Goal: Information Seeking & Learning: Learn about a topic

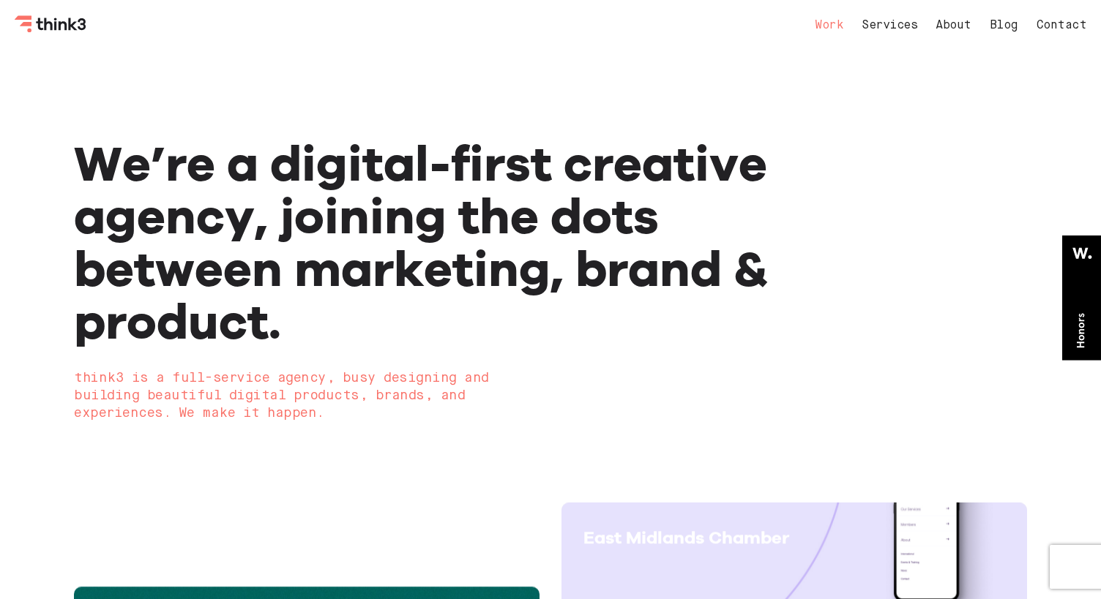
click at [821, 21] on link "Work" at bounding box center [829, 26] width 29 height 12
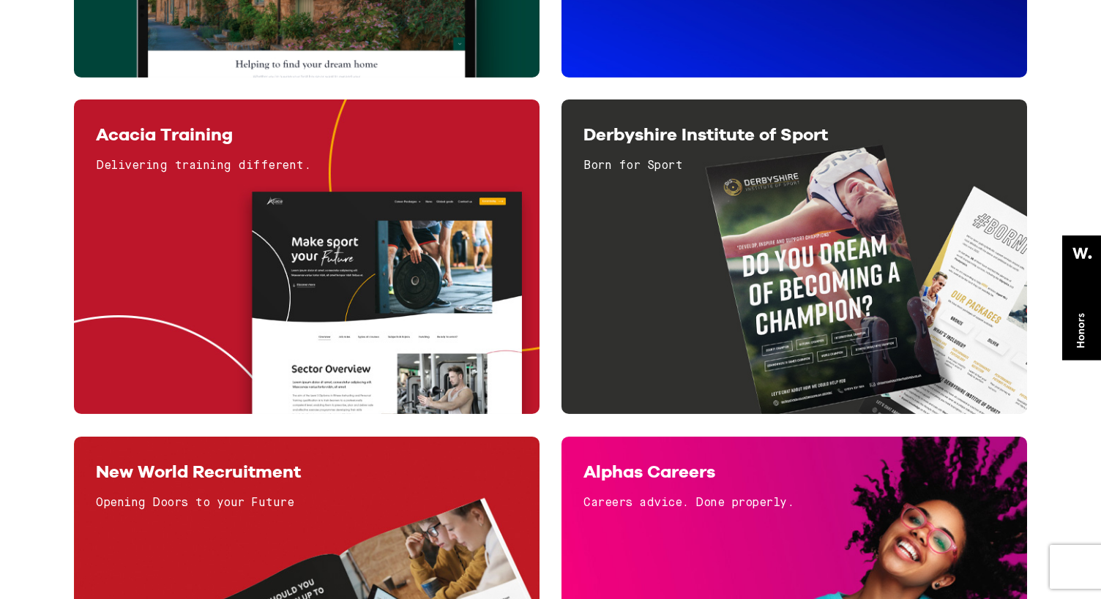
scroll to position [2249, 0]
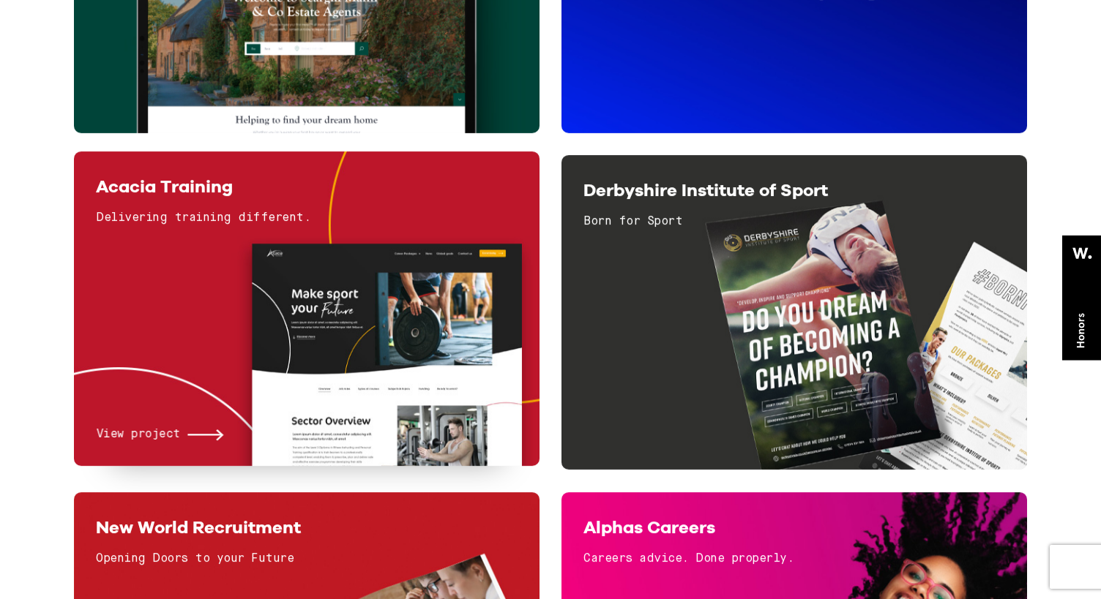
click at [163, 436] on span "View project" at bounding box center [138, 435] width 84 height 19
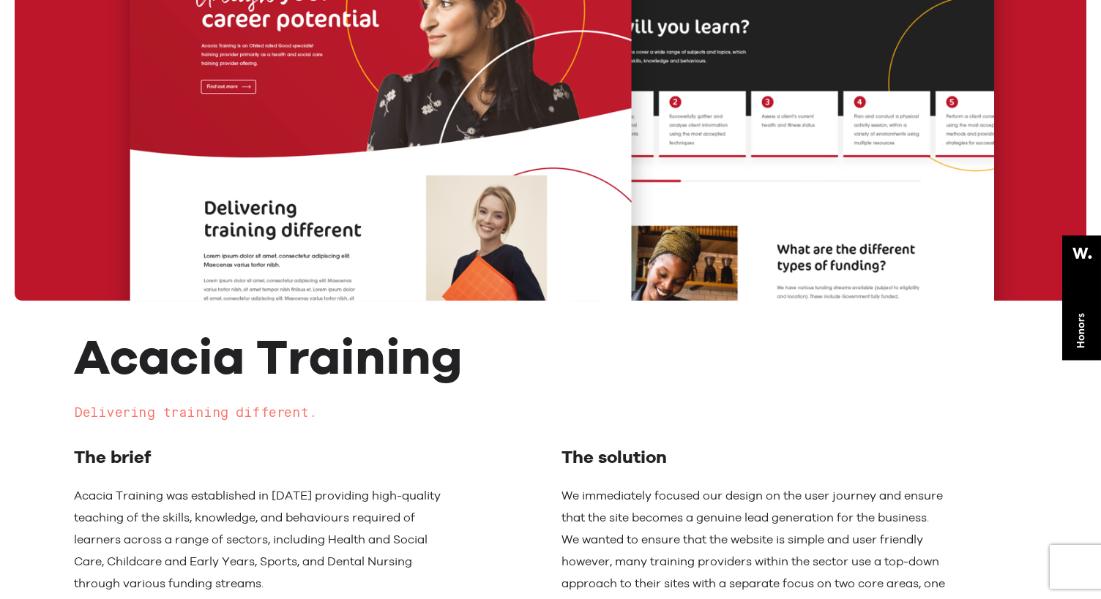
scroll to position [517, 0]
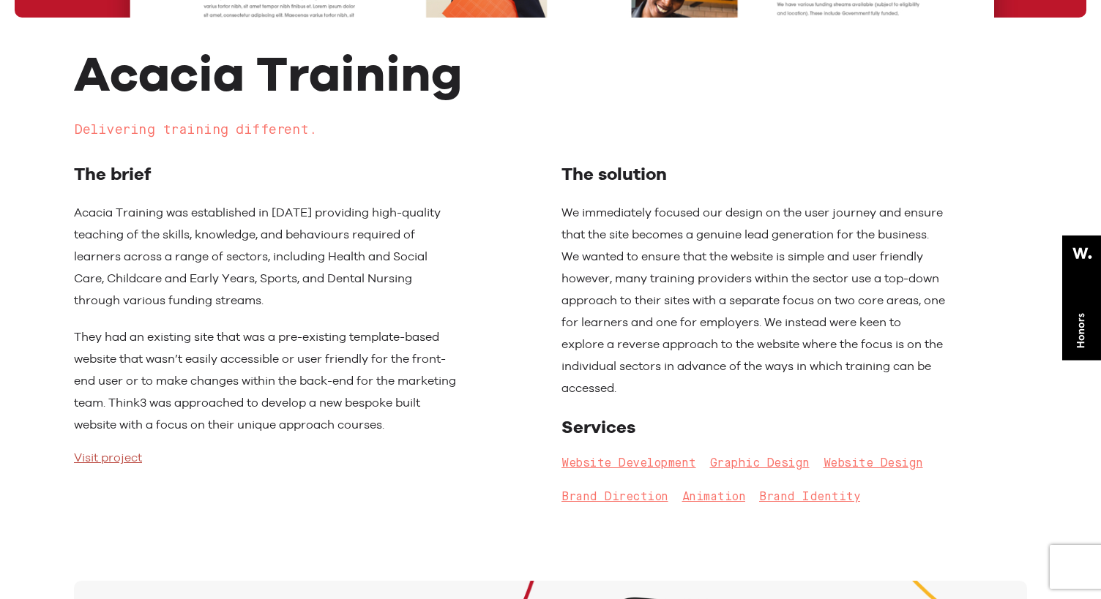
click at [112, 465] on link "Visit project" at bounding box center [108, 458] width 68 height 15
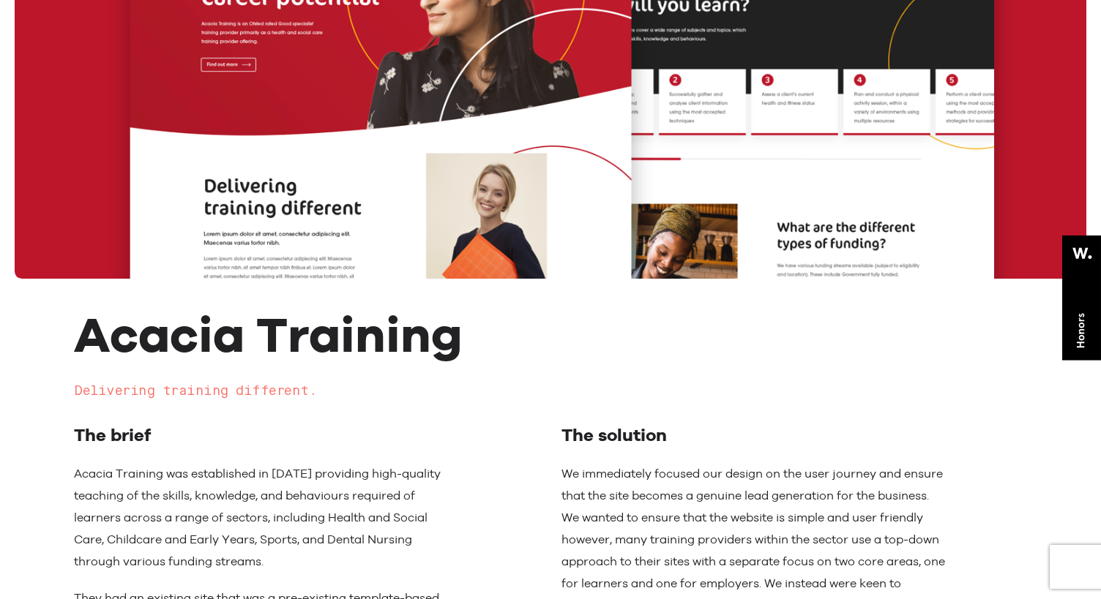
scroll to position [386, 0]
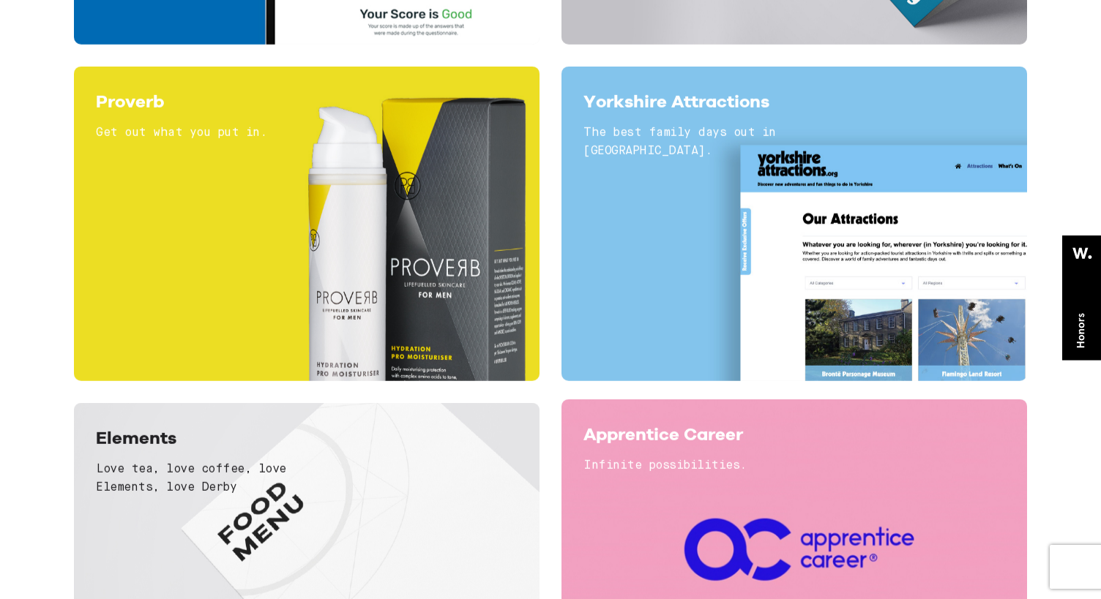
scroll to position [4330, 0]
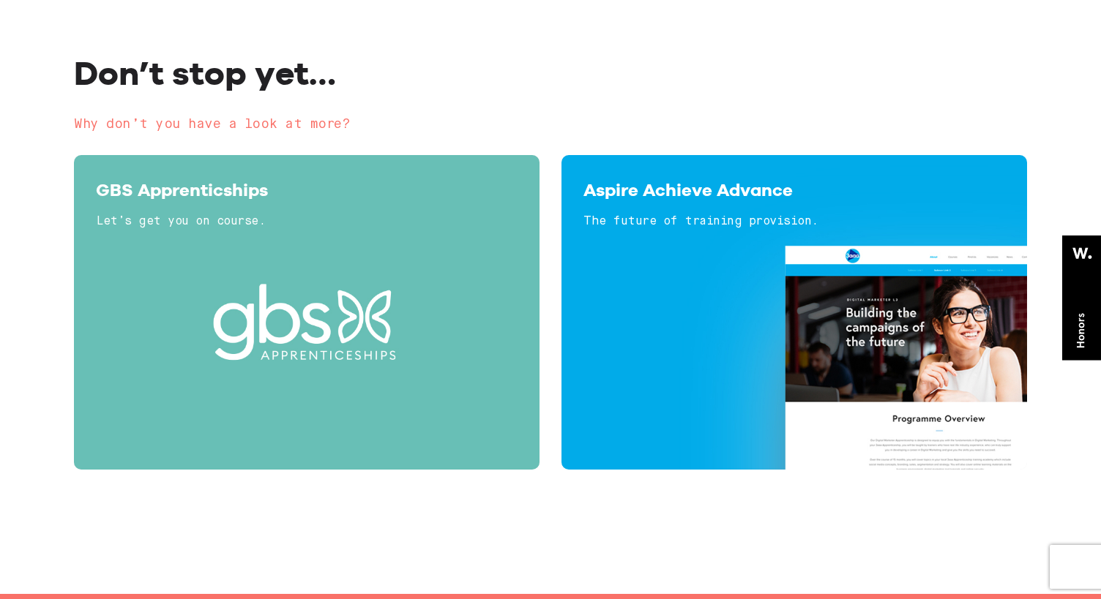
scroll to position [3385, 0]
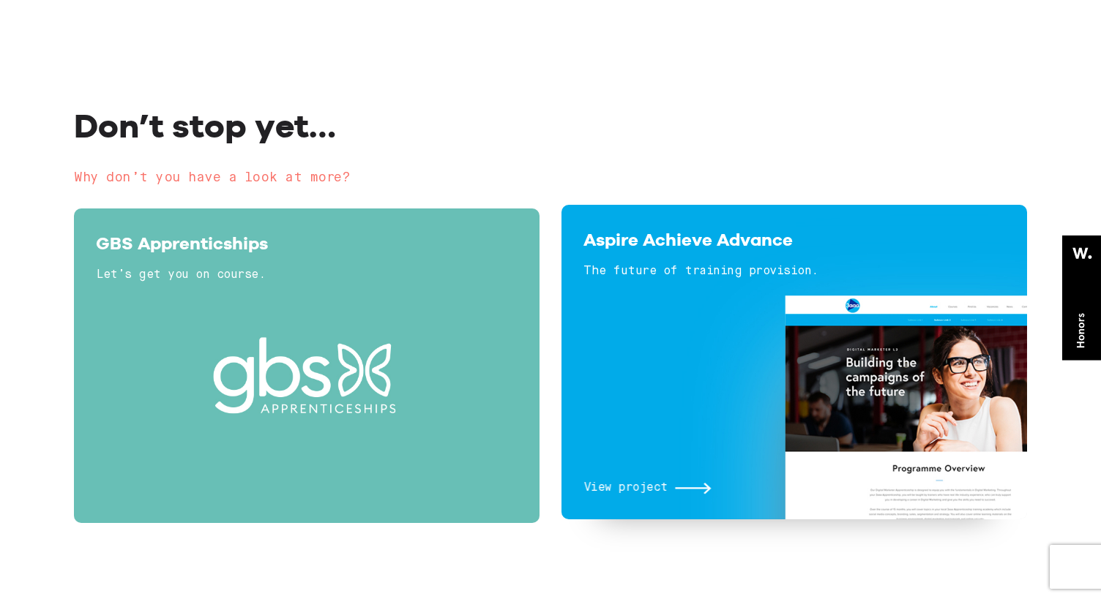
click at [648, 484] on span "View project" at bounding box center [625, 488] width 84 height 19
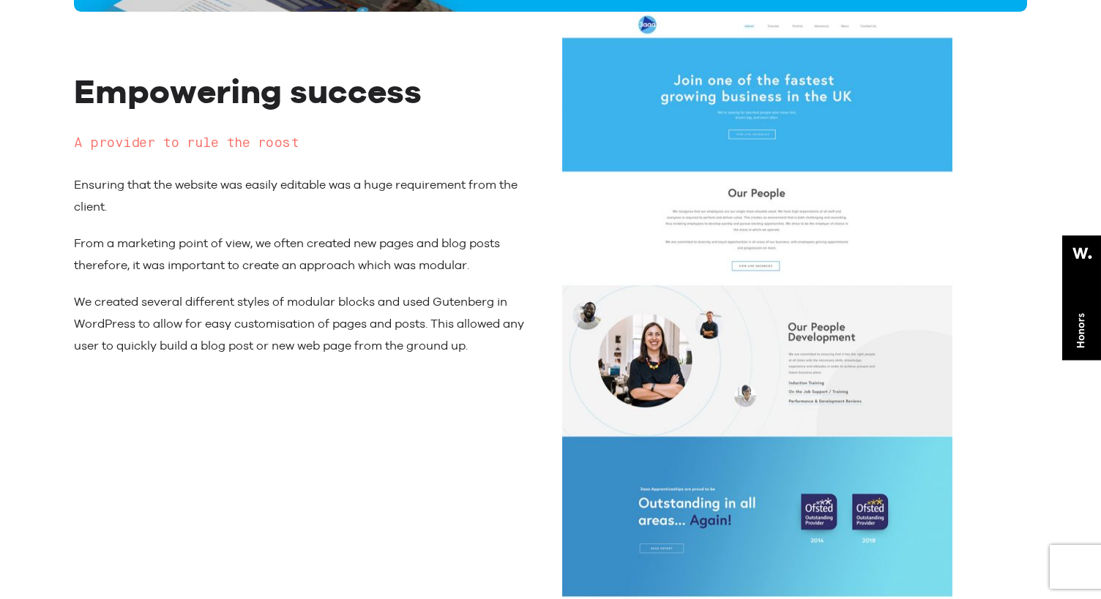
scroll to position [2174, 0]
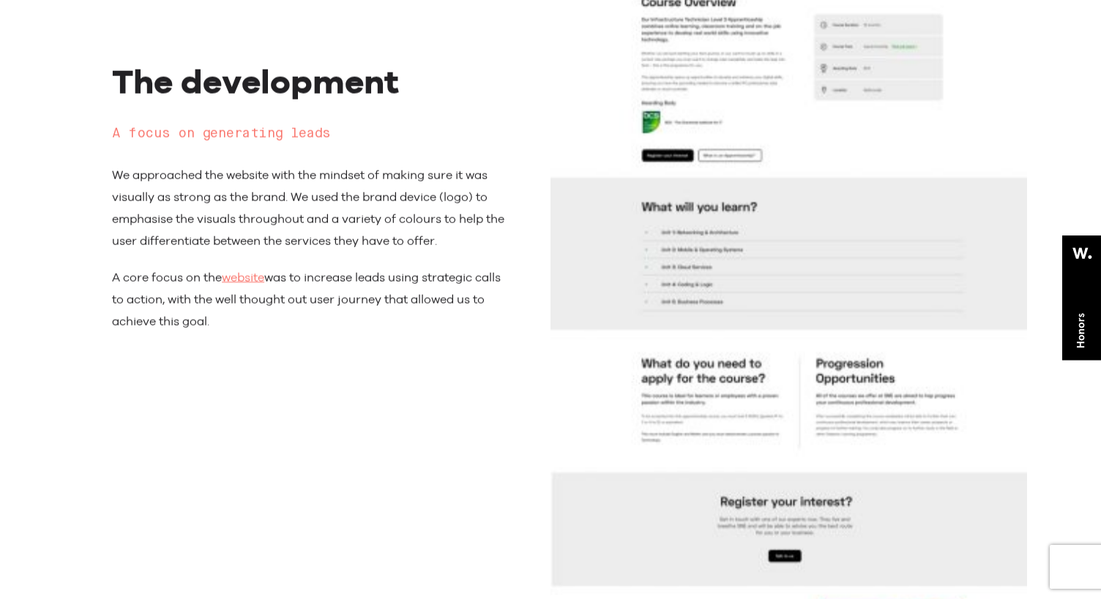
scroll to position [4229, 0]
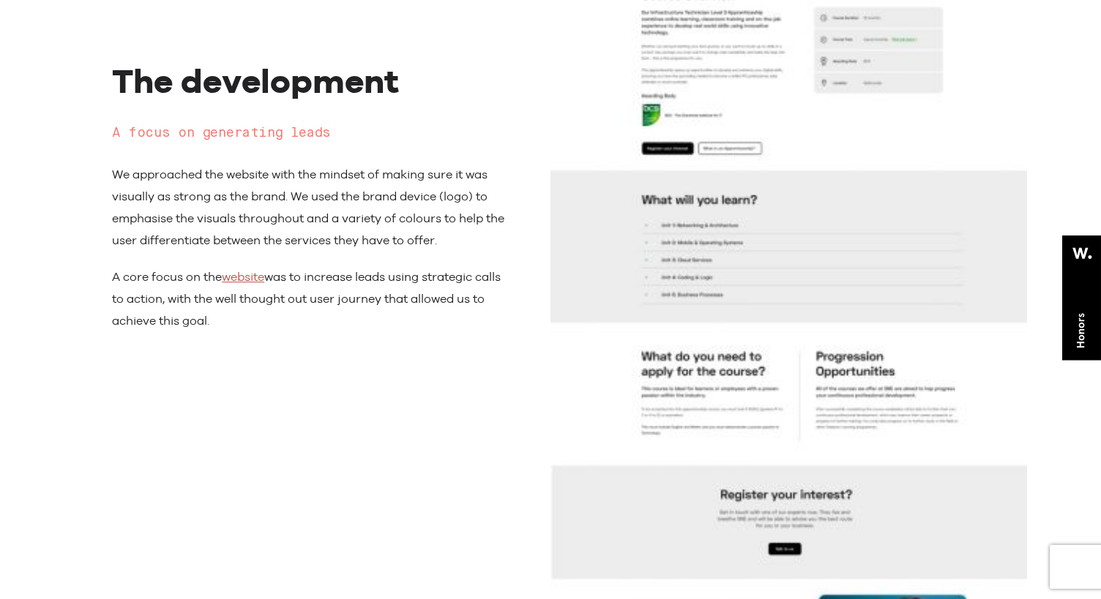
click at [258, 277] on link "website" at bounding box center [243, 277] width 42 height 14
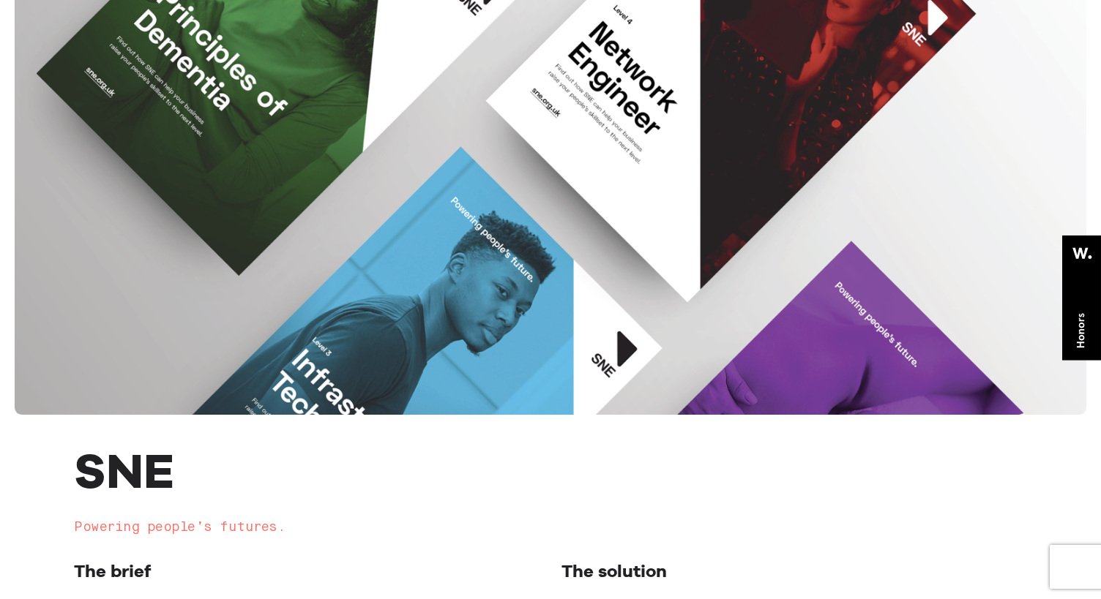
scroll to position [536, 0]
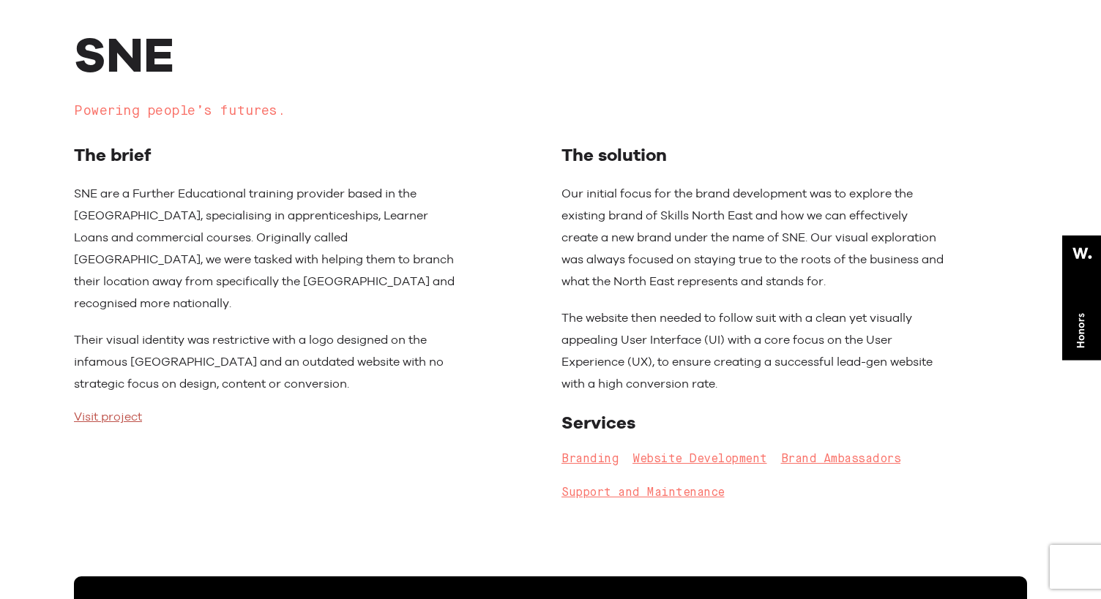
click at [108, 410] on link "Visit project" at bounding box center [108, 417] width 68 height 15
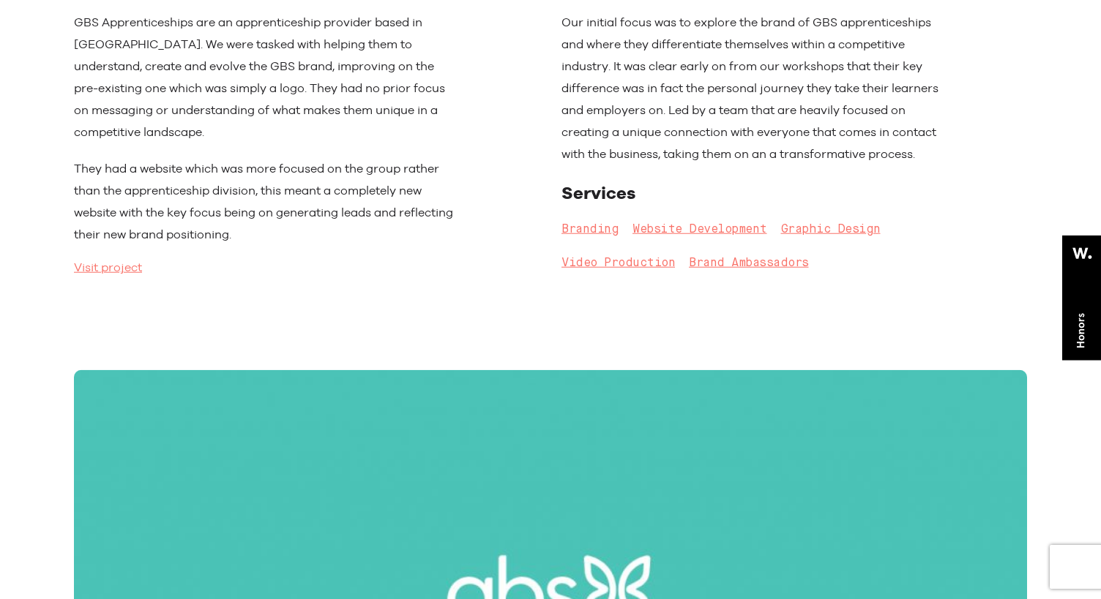
scroll to position [708, 0]
click at [104, 268] on link "Visit project" at bounding box center [108, 267] width 68 height 15
